Goal: Information Seeking & Learning: Learn about a topic

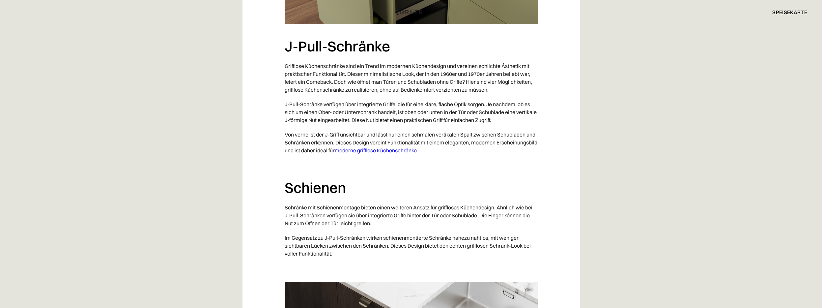
scroll to position [739, 0]
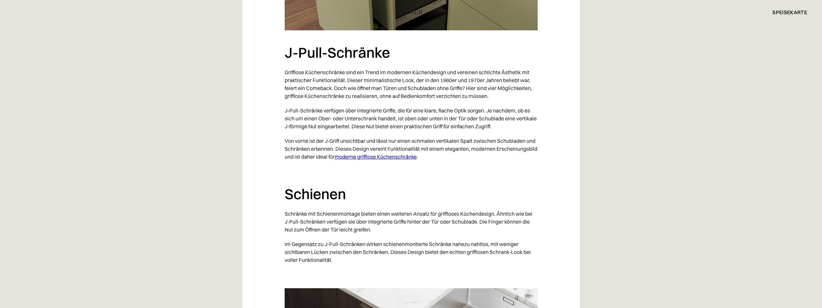
click at [314, 113] on font "J-Pull-Schränke verfügen über integrierte Griffe, die für eine klare, flache Op…" at bounding box center [411, 118] width 252 height 22
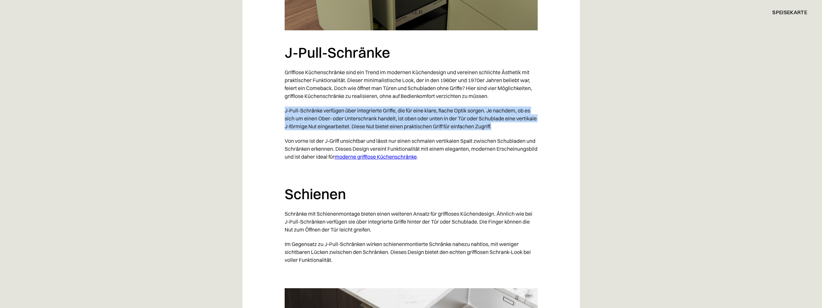
click at [314, 113] on font "J-Pull-Schränke verfügen über integrierte Griffe, die für eine klare, flache Op…" at bounding box center [411, 118] width 252 height 22
click at [315, 116] on font "J-Pull-Schränke verfügen über integrierte Griffe, die für eine klare, flache Op…" at bounding box center [411, 118] width 252 height 22
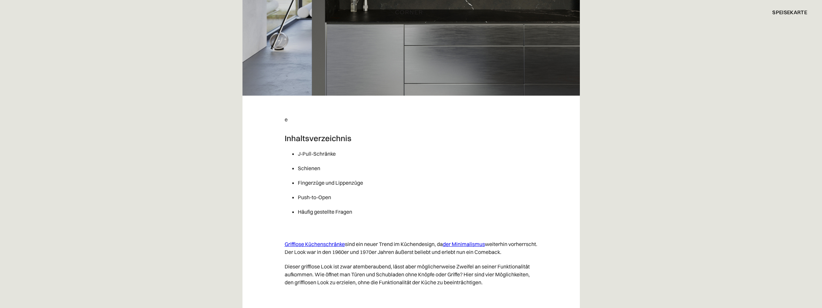
scroll to position [0, 0]
